Goal: Answer question/provide support: Answer question/provide support

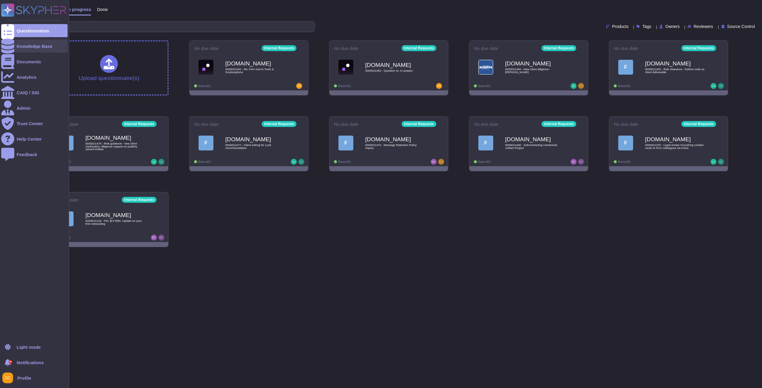
click at [16, 51] on div "Knowledge Base" at bounding box center [34, 46] width 66 height 13
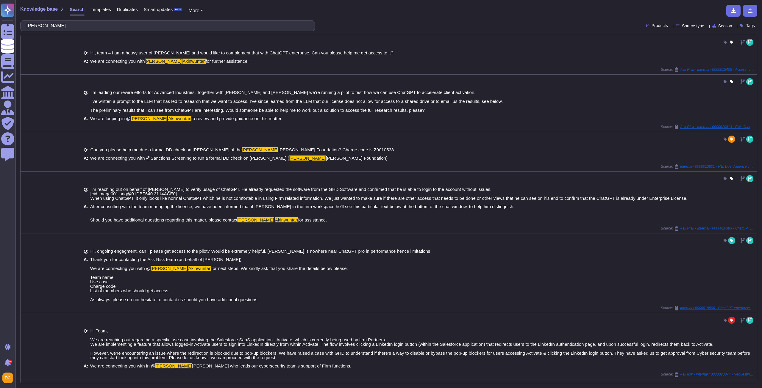
click at [82, 25] on input "Patrick Akinwuntan" at bounding box center [166, 26] width 285 height 10
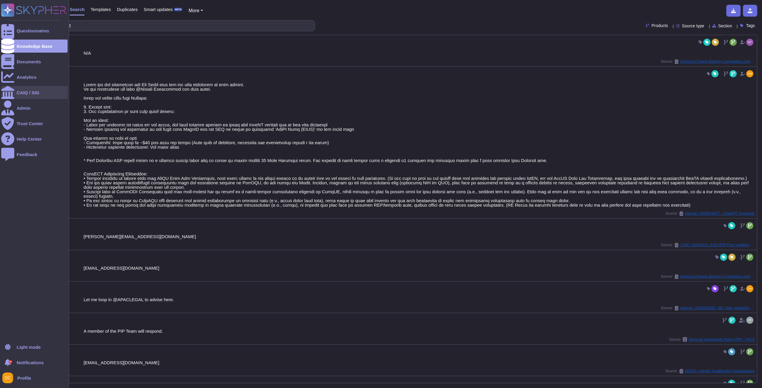
type input "Share chat gpt agent"
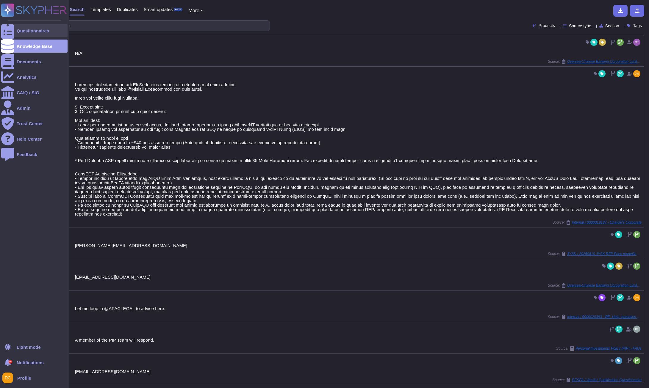
click at [15, 32] on div "Questionnaires" at bounding box center [34, 30] width 66 height 13
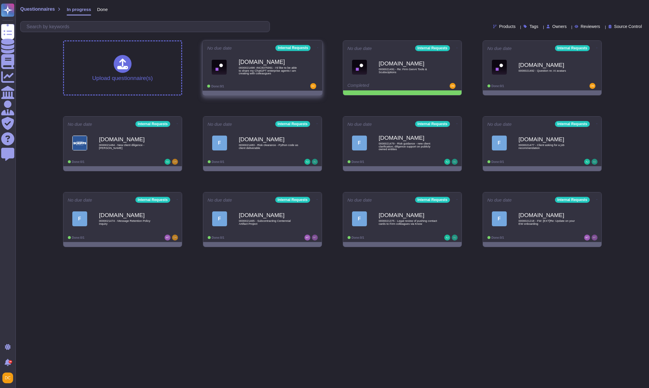
click at [237, 88] on div "Done: 0/1" at bounding box center [244, 86] width 74 height 6
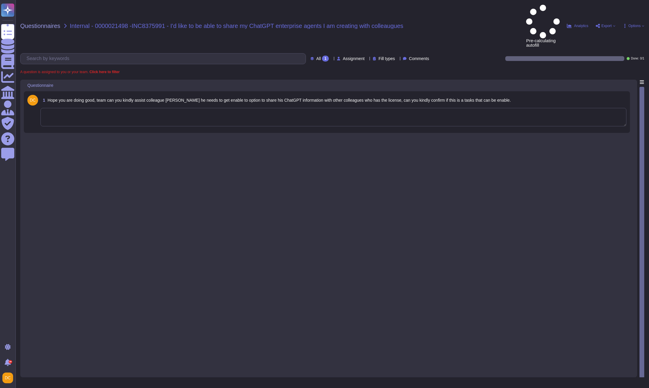
click at [145, 108] on textarea at bounding box center [333, 117] width 586 height 18
paste textarea "We are connecting you with @Patrick Akinwuntan to advise on your question. Than…"
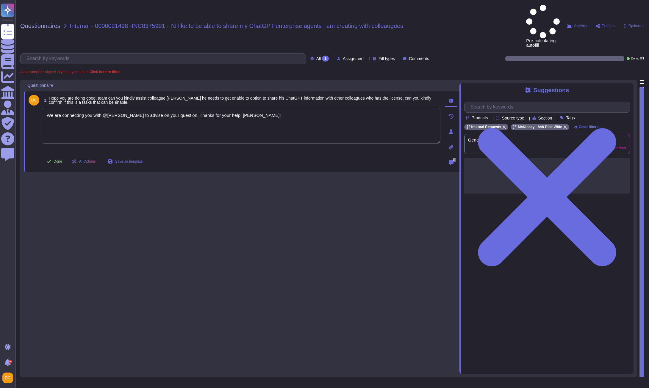
type textarea "We are connecting you with @Patrick Akinwuntan to advise on your question. Than…"
click at [622, 87] on div "Suggestions" at bounding box center [547, 90] width 166 height 7
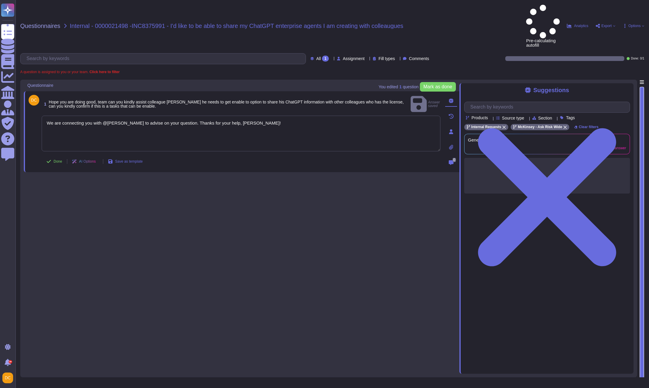
click at [625, 87] on div "Suggestions" at bounding box center [547, 90] width 166 height 7
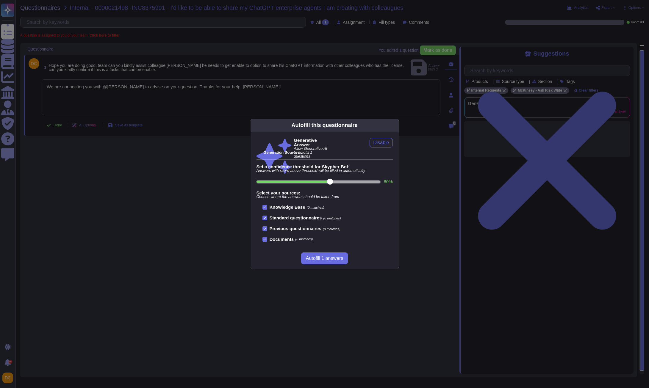
click at [295, 100] on div "Autofill this questionnaire Generative Answer Allow Generative AI to autofill 1…" at bounding box center [324, 194] width 649 height 388
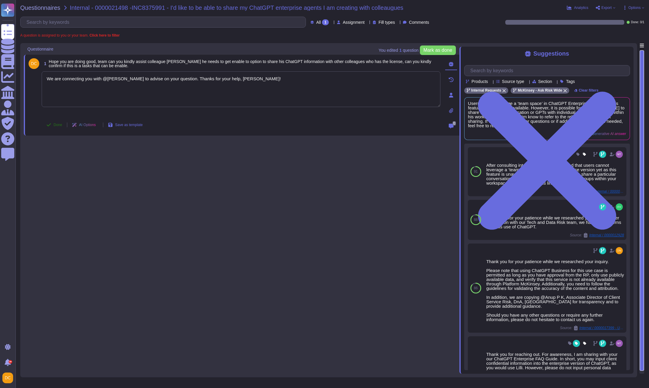
click at [56, 125] on span "Done" at bounding box center [58, 125] width 9 height 4
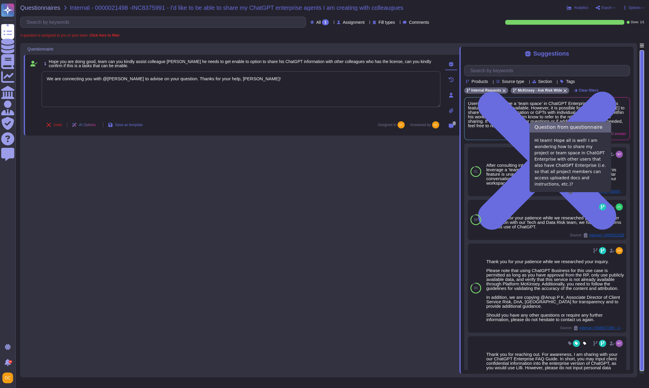
click at [166, 179] on div "1 Hope you are doing good, team can you kindly assist colleague Joshua he needs…" at bounding box center [242, 208] width 436 height 331
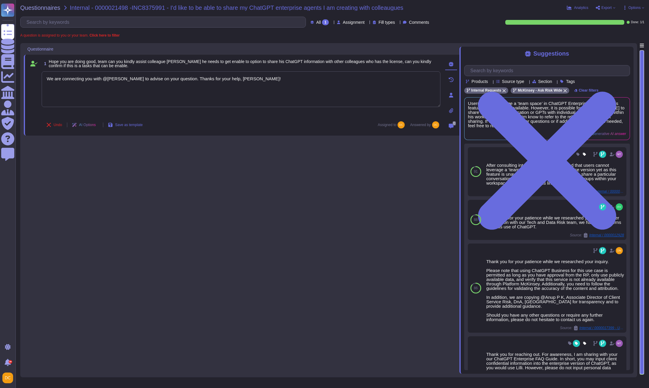
click at [17, 27] on div "Questionnaires Internal - 0000021498 -INC8375991 - I'd like to be able to share…" at bounding box center [331, 194] width 633 height 388
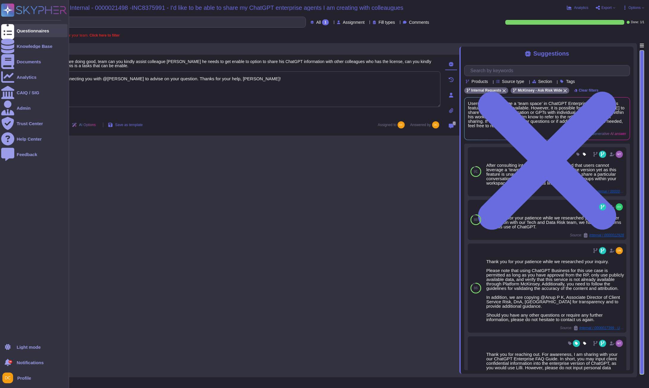
click at [11, 29] on div at bounding box center [7, 30] width 13 height 13
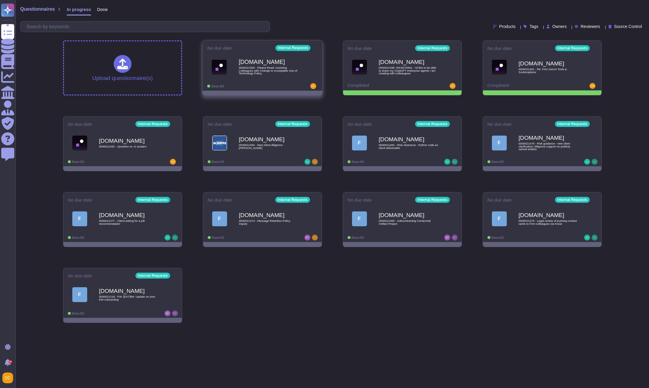
click at [259, 63] on b "[DOMAIN_NAME]" at bounding box center [269, 62] width 60 height 6
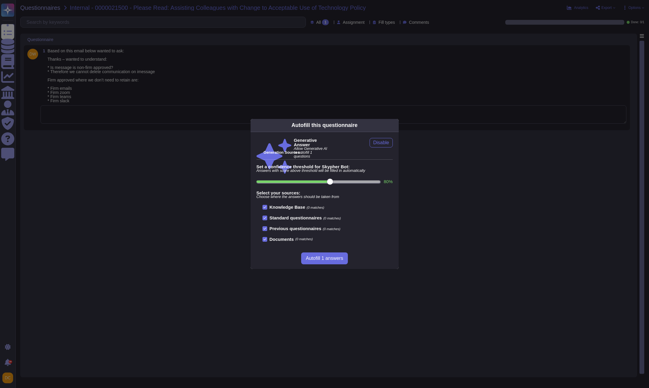
click at [8, 17] on div "Autofill this questionnaire Generative Answer Allow Generative AI to autofill 1…" at bounding box center [324, 194] width 649 height 388
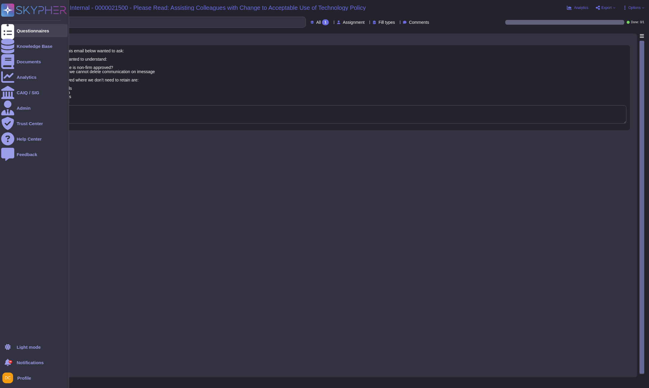
click at [18, 30] on div "Questionnaires" at bounding box center [33, 31] width 32 height 4
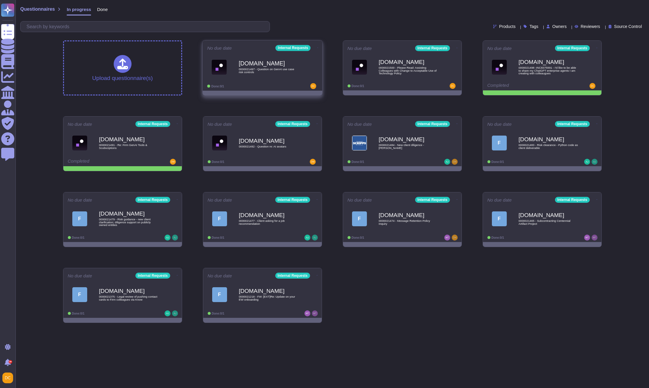
click at [263, 77] on div "Force.com 0000021497 - Question on GenAI use case risk controls" at bounding box center [269, 67] width 60 height 24
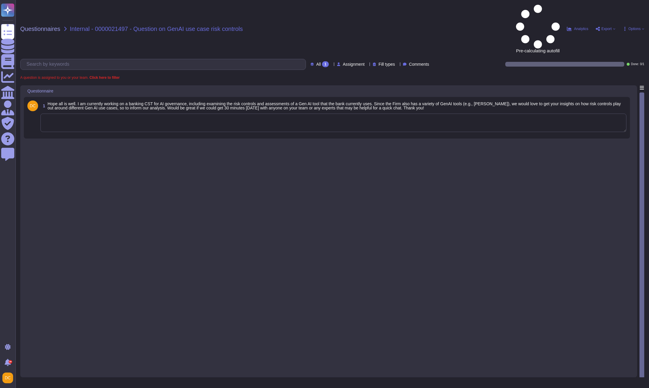
click at [96, 114] on textarea at bounding box center [333, 123] width 586 height 18
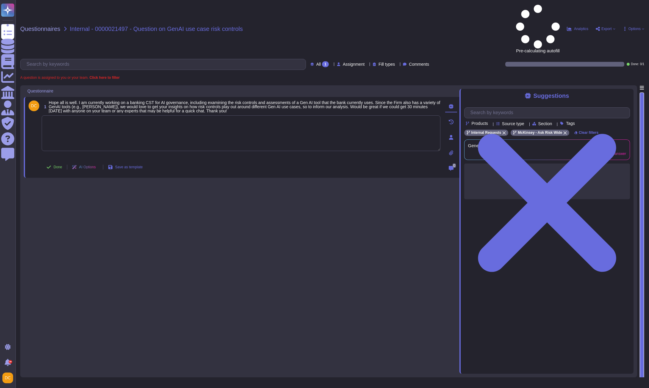
paste textarea "Based on your request, we believe the Lilli team will be better positioned to a…"
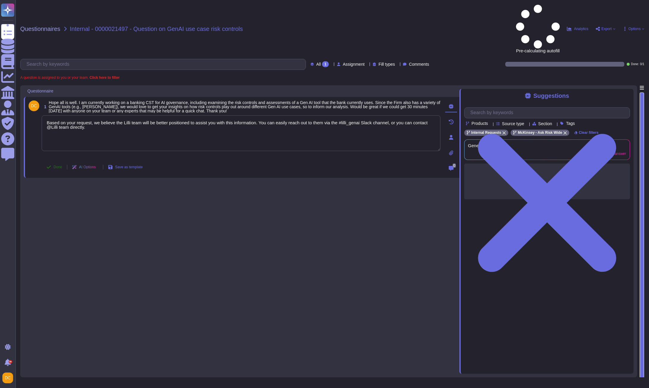
type textarea "Based on your request, we believe the Lilli team will be better positioned to a…"
click at [48, 165] on icon at bounding box center [48, 167] width 5 height 5
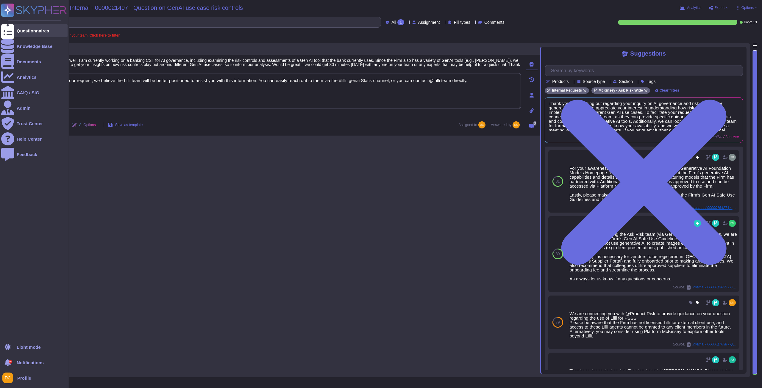
click at [11, 27] on div at bounding box center [7, 30] width 13 height 13
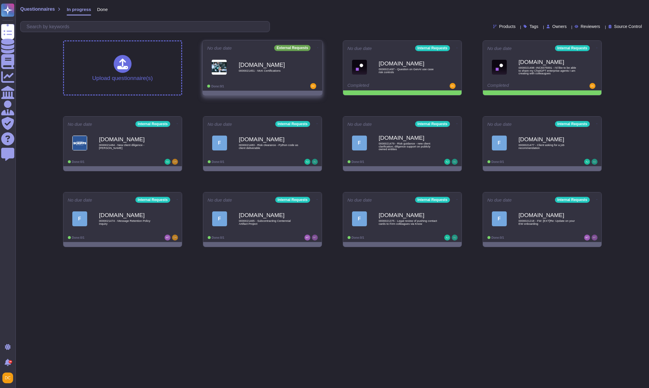
click at [239, 73] on div "[DOMAIN_NAME] 0000021451 - McK Certifications" at bounding box center [269, 67] width 60 height 24
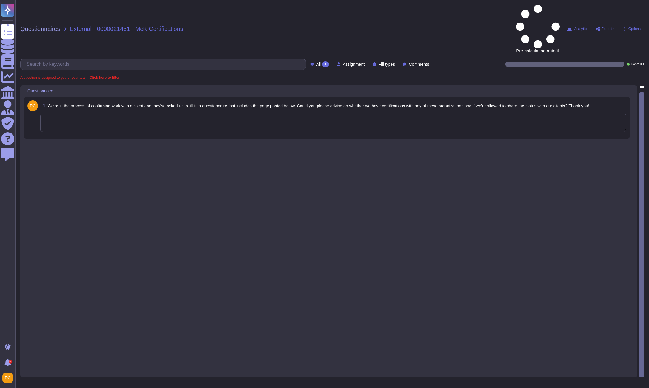
click at [72, 114] on textarea at bounding box center [333, 123] width 586 height 18
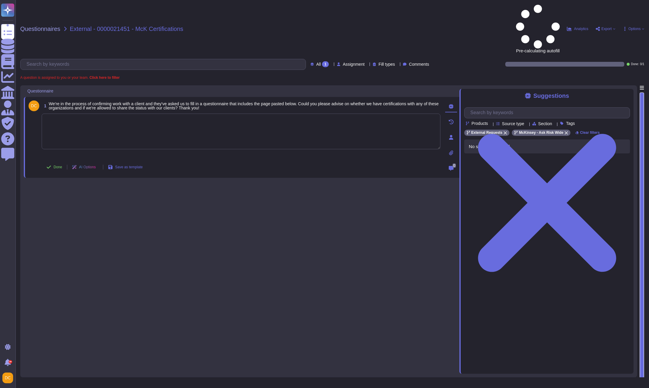
paste textarea "Please note that we do not possess any certifications from the organizations li…"
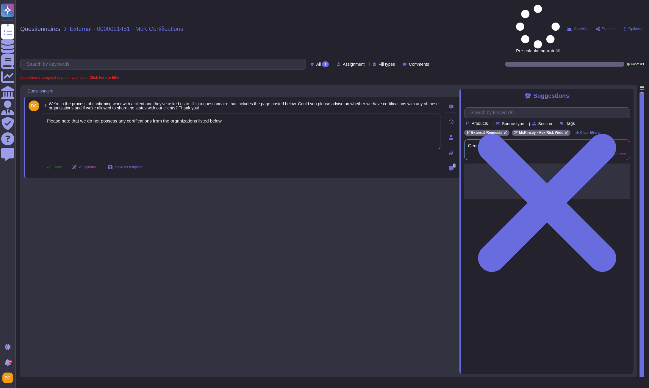
type textarea "Please note that we do not possess any certifications from the organizations li…"
click at [57, 165] on span "Done" at bounding box center [58, 167] width 9 height 4
